Goal: Task Accomplishment & Management: Use online tool/utility

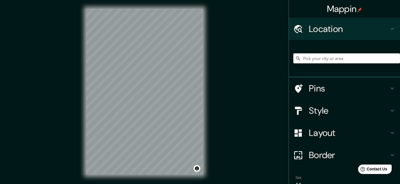
click at [332, 59] on input "Pick your city or area" at bounding box center [346, 58] width 107 height 10
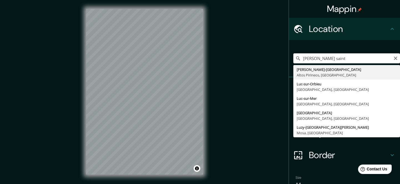
type input "[PERSON_NAME]-[GEOGRAPHIC_DATA], [GEOGRAPHIC_DATA], [GEOGRAPHIC_DATA]"
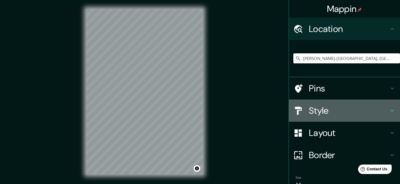
click at [323, 116] on h4 "Style" at bounding box center [349, 110] width 80 height 11
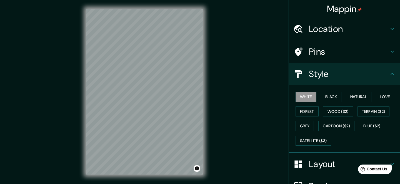
click at [317, 165] on h4 "Layout" at bounding box center [349, 163] width 80 height 11
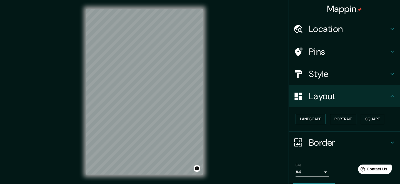
scroll to position [16, 0]
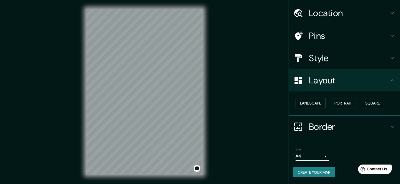
click at [317, 165] on div "Size A4 single Create your map" at bounding box center [344, 163] width 102 height 37
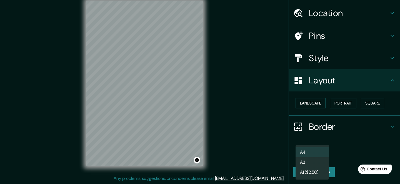
click at [321, 156] on body "Mappin Location [PERSON_NAME][GEOGRAPHIC_DATA], [GEOGRAPHIC_DATA], [GEOGRAPHIC_…" at bounding box center [200, 84] width 400 height 184
click at [306, 160] on li "A3" at bounding box center [312, 162] width 33 height 10
type input "a4"
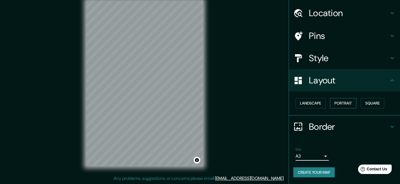
click at [341, 102] on button "Portrait" at bounding box center [343, 103] width 26 height 10
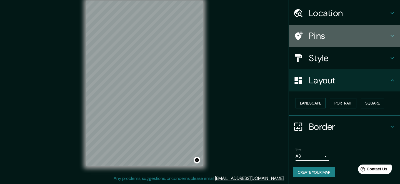
click at [338, 35] on h4 "Pins" at bounding box center [349, 35] width 80 height 11
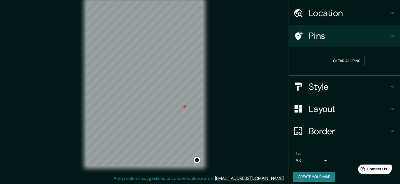
drag, startPoint x: 196, startPoint y: 112, endPoint x: 185, endPoint y: 104, distance: 13.3
click at [185, 104] on div at bounding box center [184, 106] width 4 height 4
click at [338, 64] on button "Clear all pins" at bounding box center [347, 61] width 36 height 10
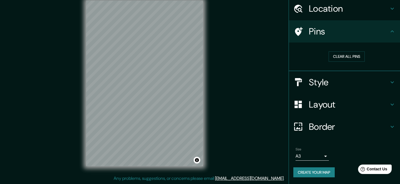
click at [394, 126] on icon at bounding box center [392, 126] width 7 height 7
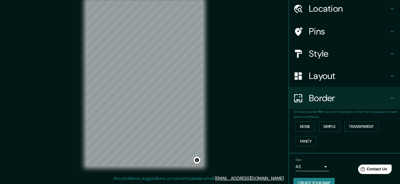
click at [395, 101] on icon at bounding box center [392, 98] width 7 height 7
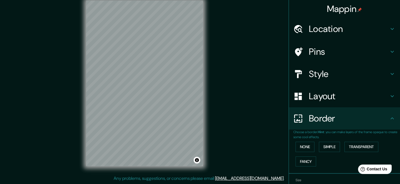
scroll to position [0, 0]
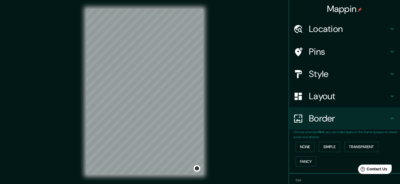
click at [389, 29] on h4 "Location" at bounding box center [349, 28] width 80 height 11
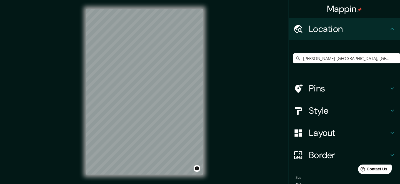
click at [236, 90] on div "Mappin Location [PERSON_NAME][GEOGRAPHIC_DATA], [GEOGRAPHIC_DATA], [GEOGRAPHIC_…" at bounding box center [200, 96] width 400 height 192
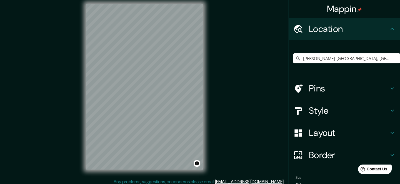
click at [300, 179] on label "Size" at bounding box center [299, 177] width 6 height 5
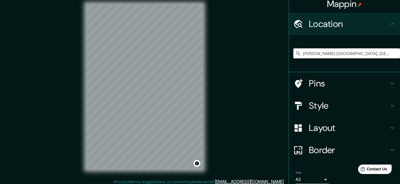
click at [251, 130] on div "Mappin Location [PERSON_NAME][GEOGRAPHIC_DATA], [GEOGRAPHIC_DATA], [GEOGRAPHIC_…" at bounding box center [200, 91] width 400 height 192
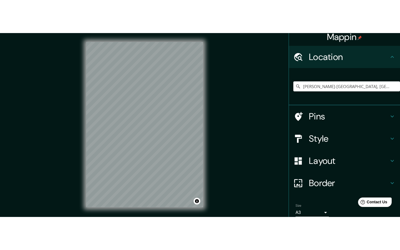
scroll to position [0, 0]
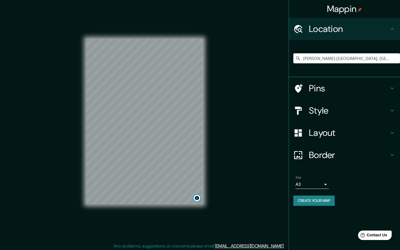
click at [197, 184] on button "Toggle attribution" at bounding box center [197, 198] width 7 height 7
click at [236, 152] on div "Mappin Location [PERSON_NAME][GEOGRAPHIC_DATA], [GEOGRAPHIC_DATA], [GEOGRAPHIC_…" at bounding box center [200, 126] width 400 height 252
